Goal: Information Seeking & Learning: Learn about a topic

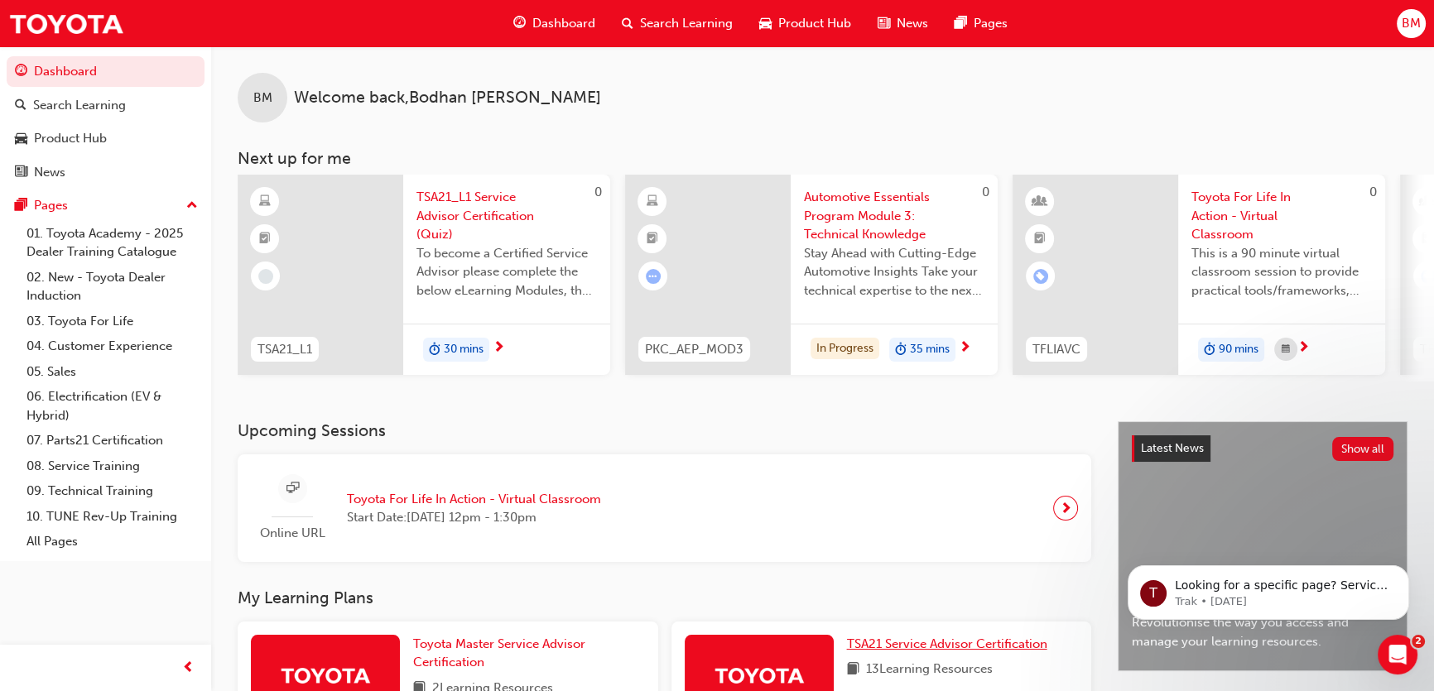
click at [916, 652] on span "TSA21 Service Advisor Certification" at bounding box center [947, 644] width 200 height 15
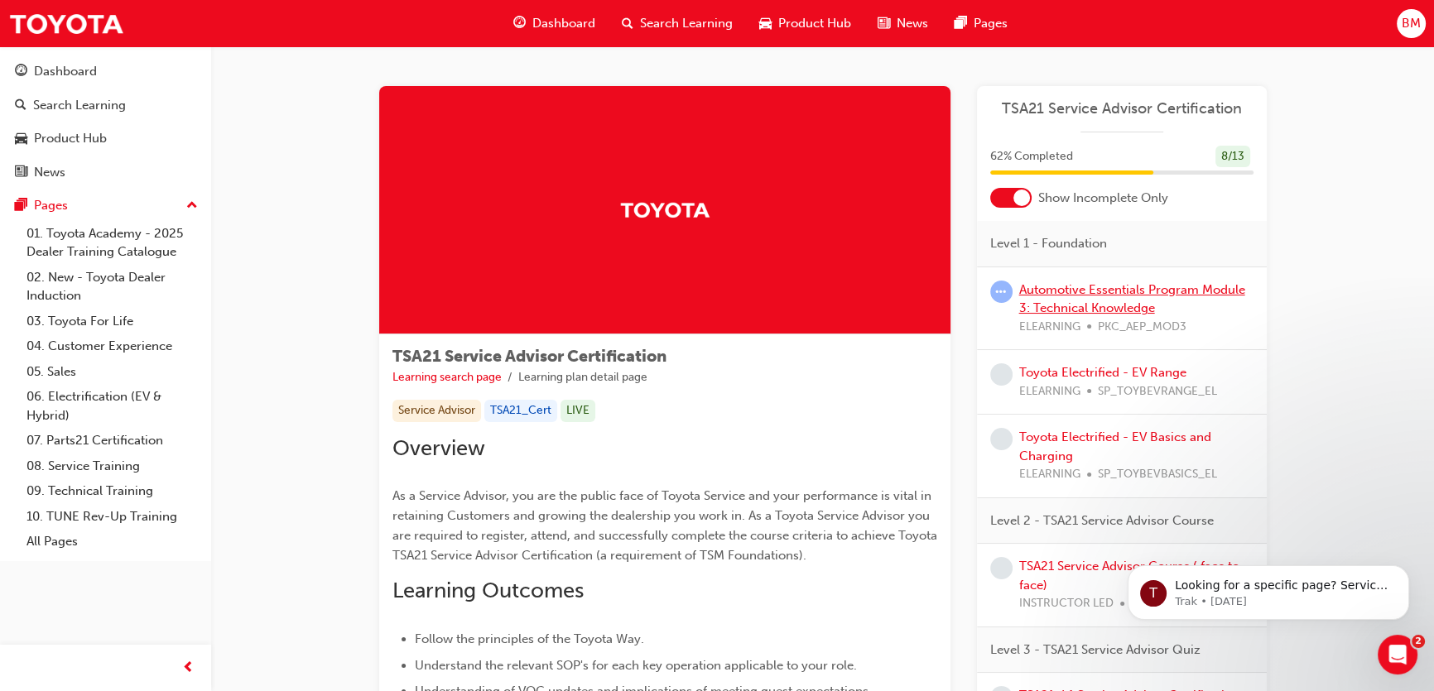
click at [1111, 305] on link "Automotive Essentials Program Module 3: Technical Knowledge" at bounding box center [1132, 299] width 226 height 34
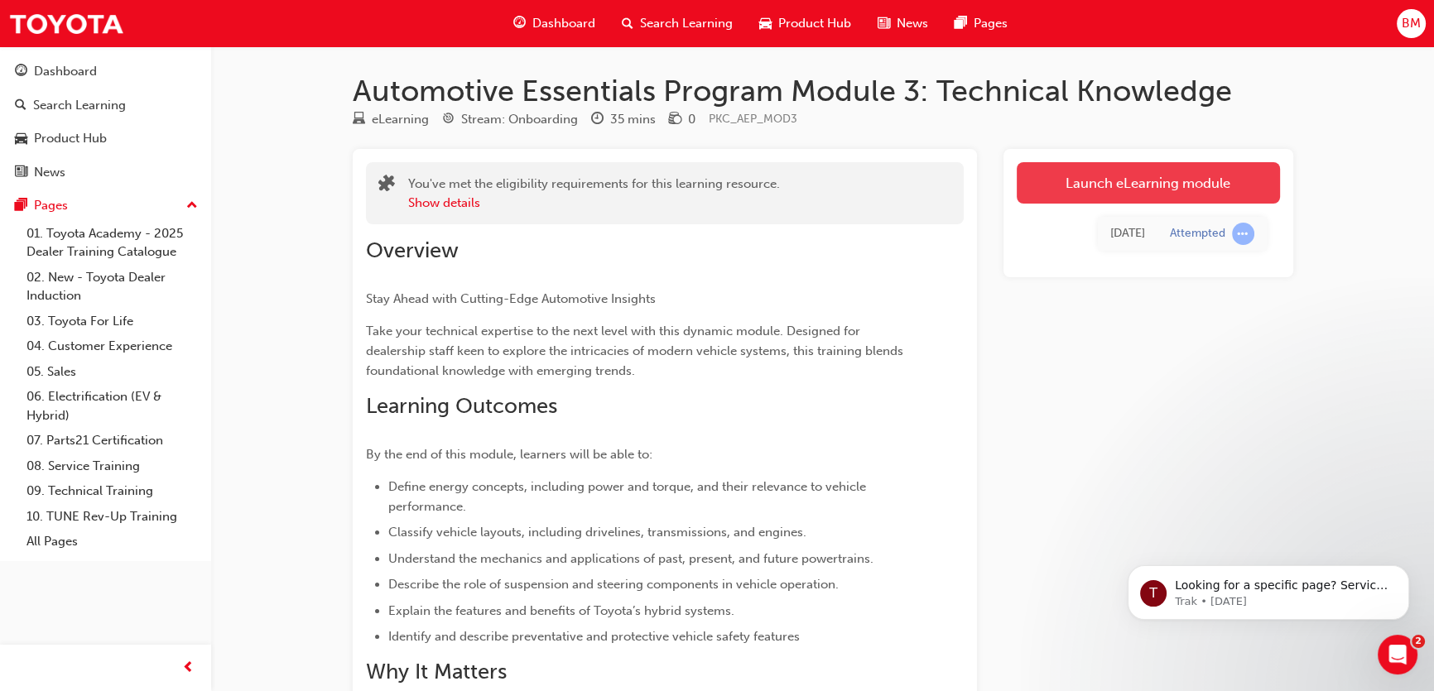
click at [1119, 181] on link "Launch eLearning module" at bounding box center [1148, 182] width 263 height 41
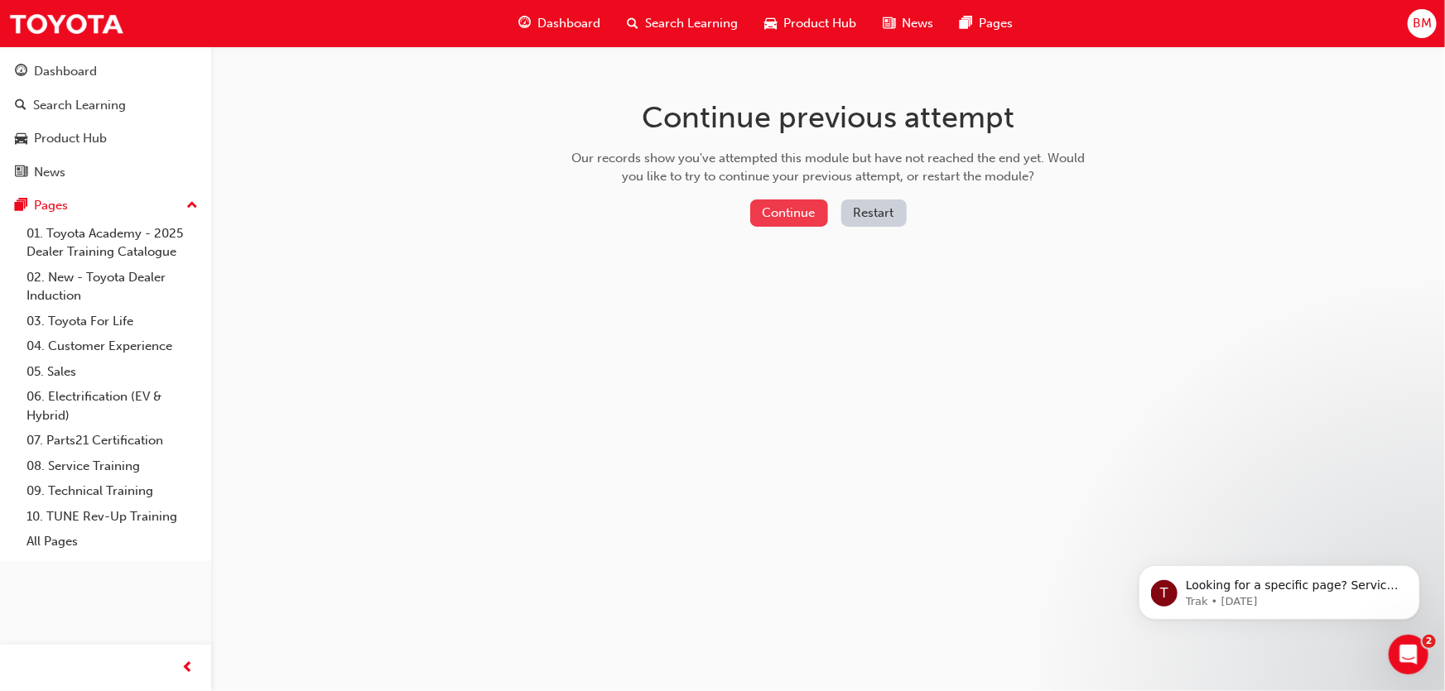
click at [791, 202] on button "Continue" at bounding box center [789, 213] width 78 height 27
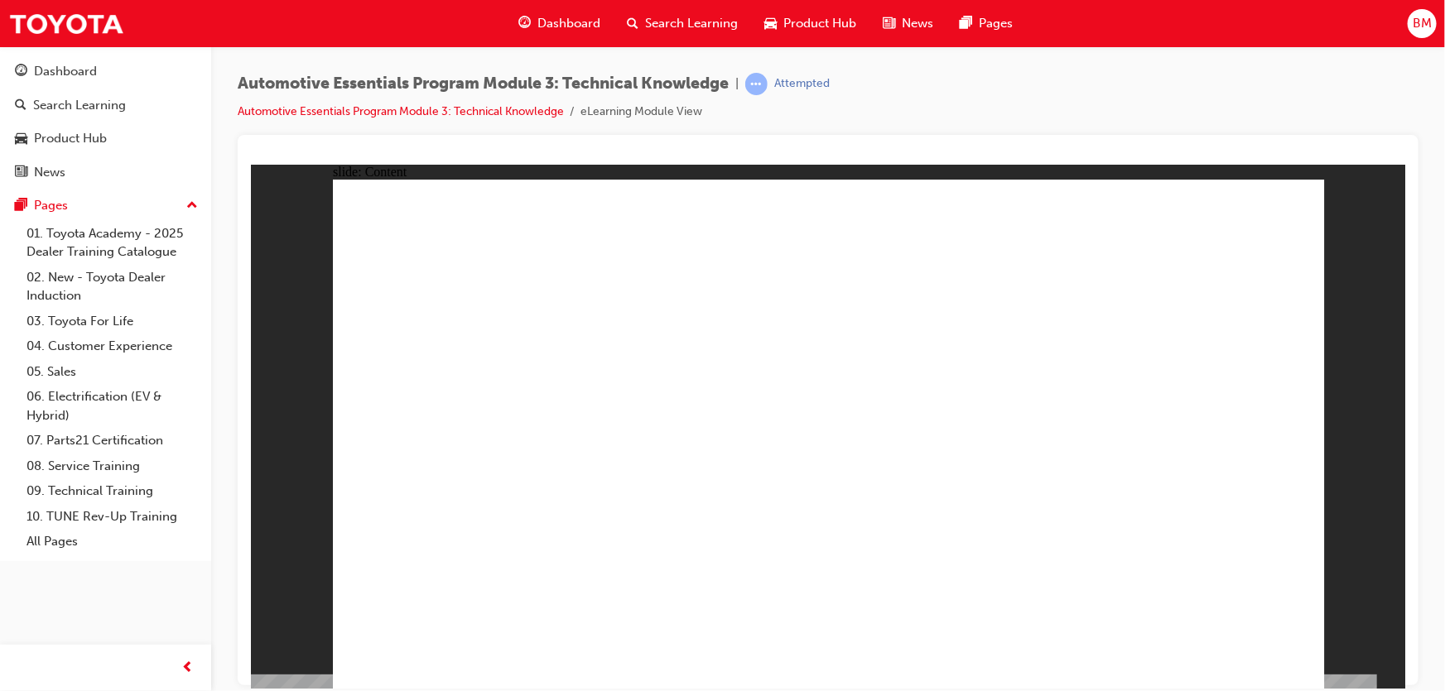
drag, startPoint x: 1014, startPoint y: 499, endPoint x: 987, endPoint y: 500, distance: 27.3
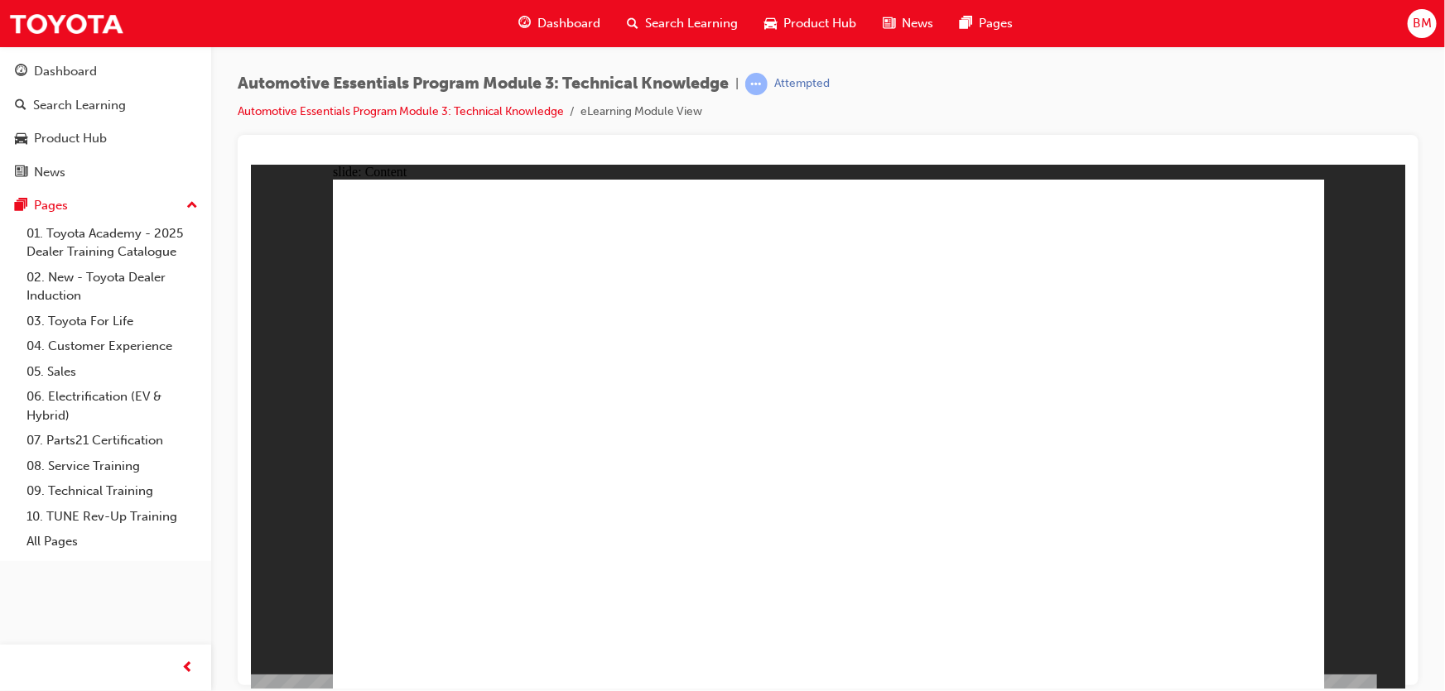
drag, startPoint x: 673, startPoint y: 329, endPoint x: 877, endPoint y: 370, distance: 207.9
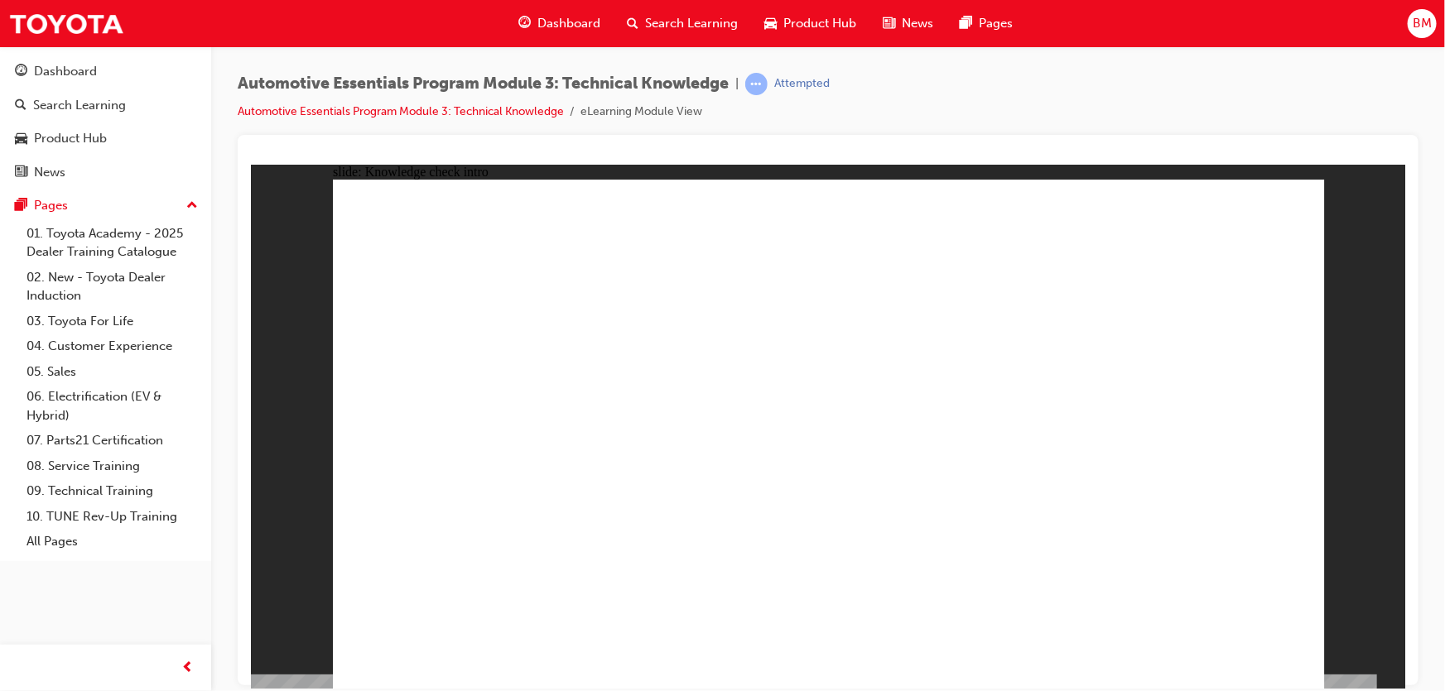
radio input "true"
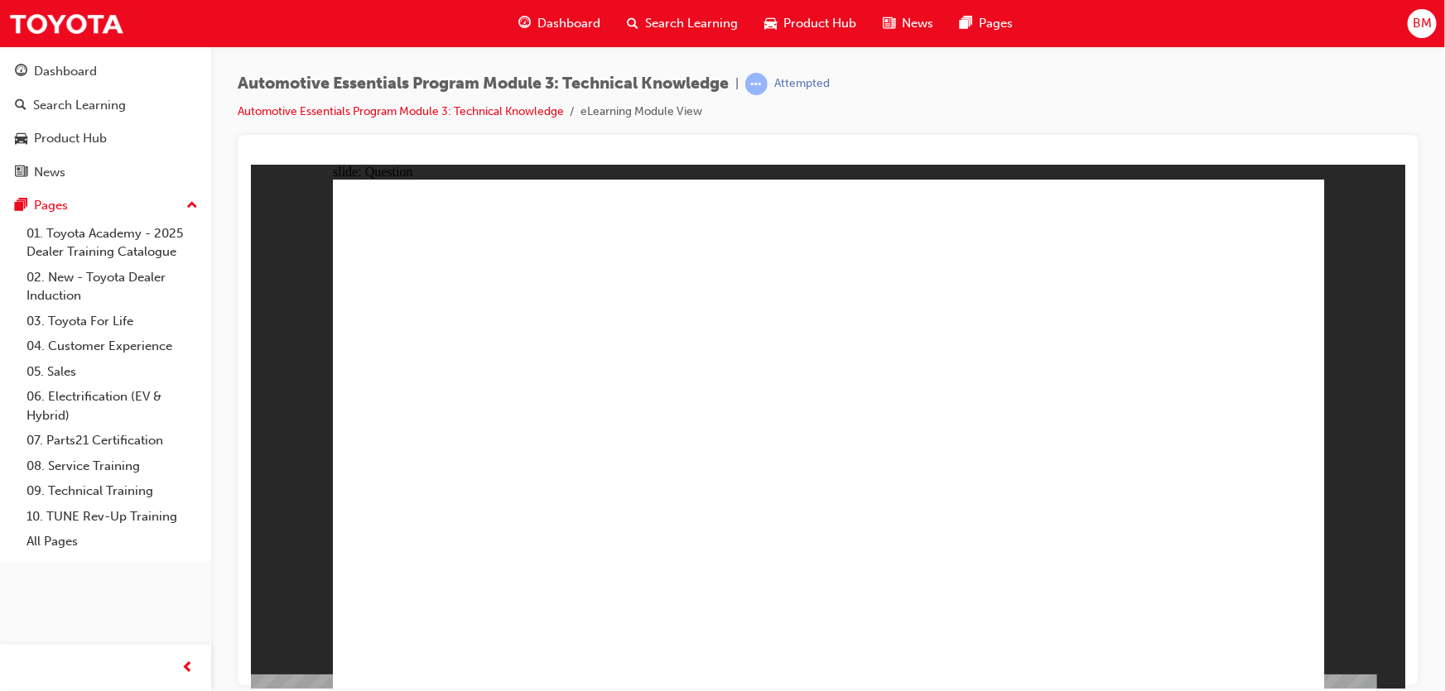
radio input "true"
